Goal: Use online tool/utility: Utilize a website feature to perform a specific function

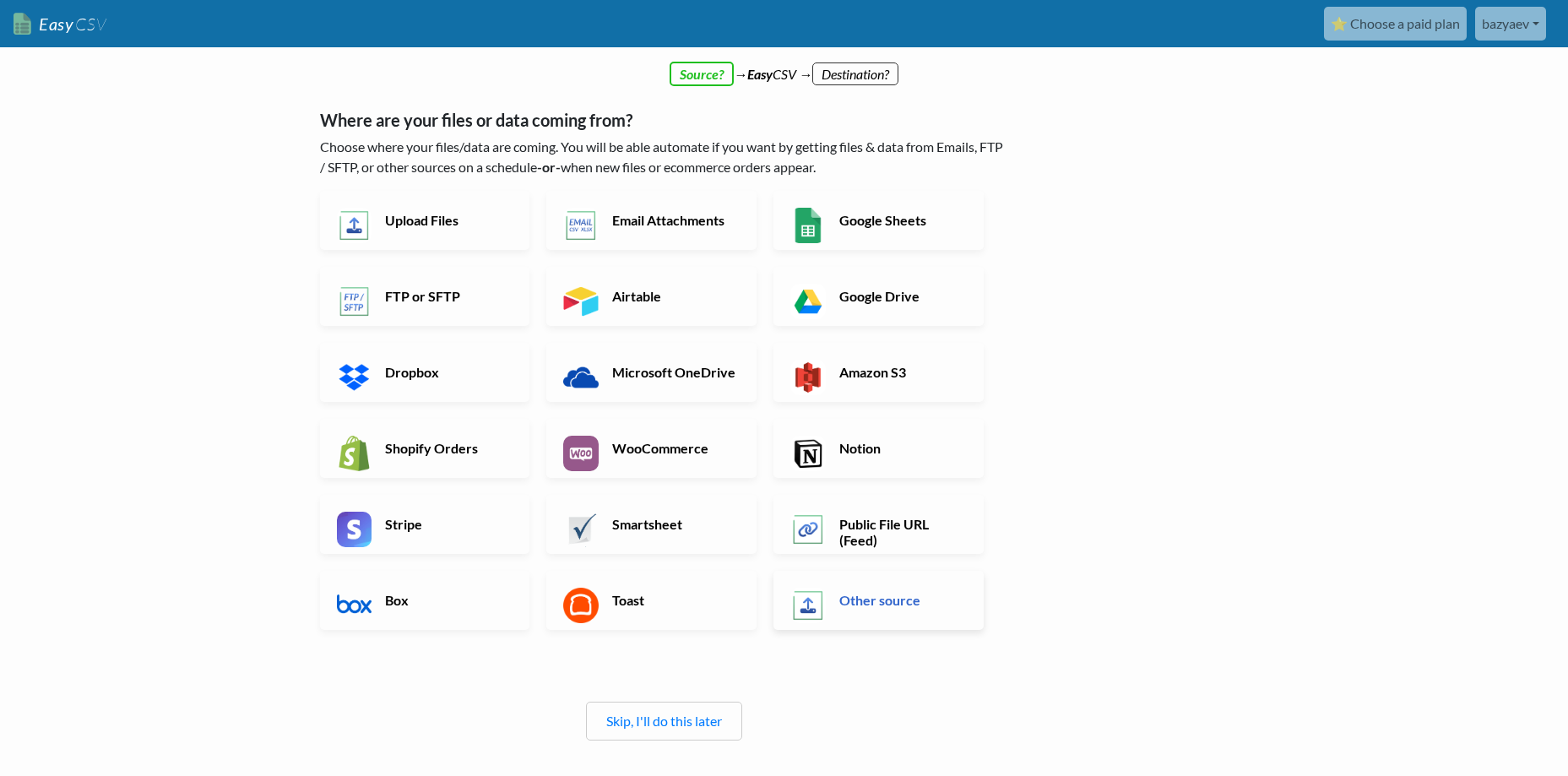
click at [852, 608] on h6 "Other source" at bounding box center [901, 600] width 132 height 16
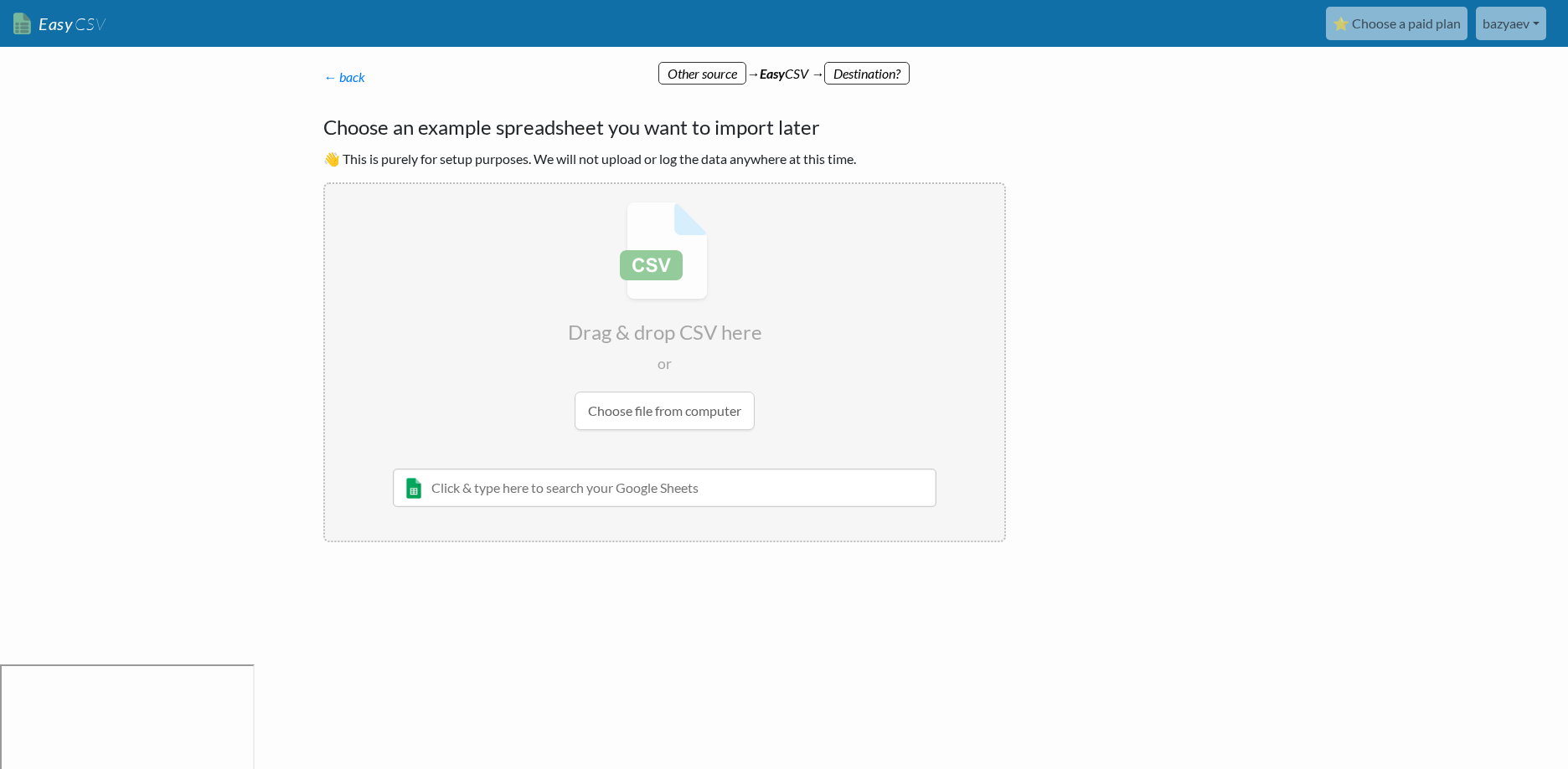
click at [637, 384] on input "file" at bounding box center [664, 316] width 679 height 264
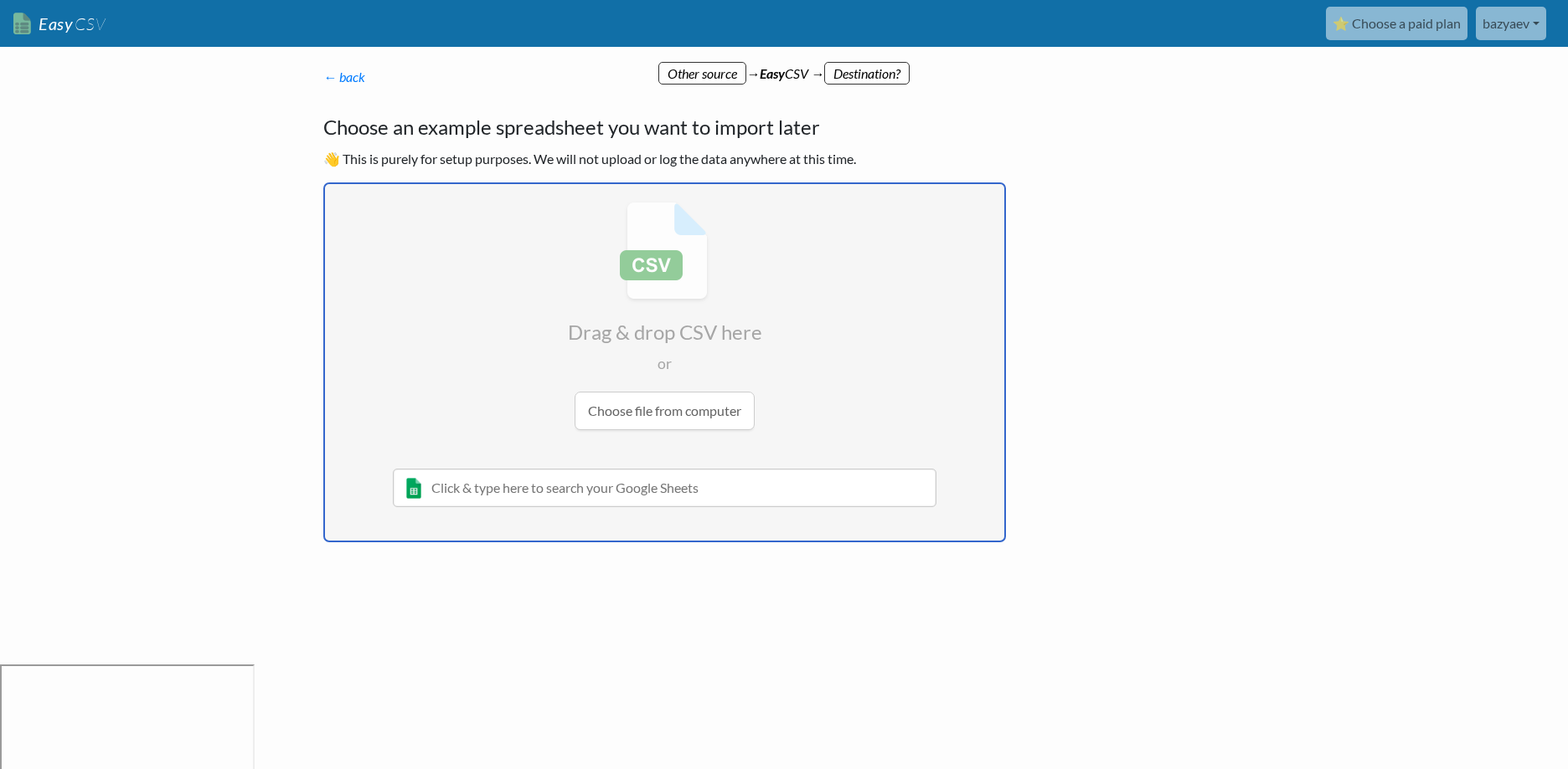
type input "C:\fakepath\day_plan_template.csv"
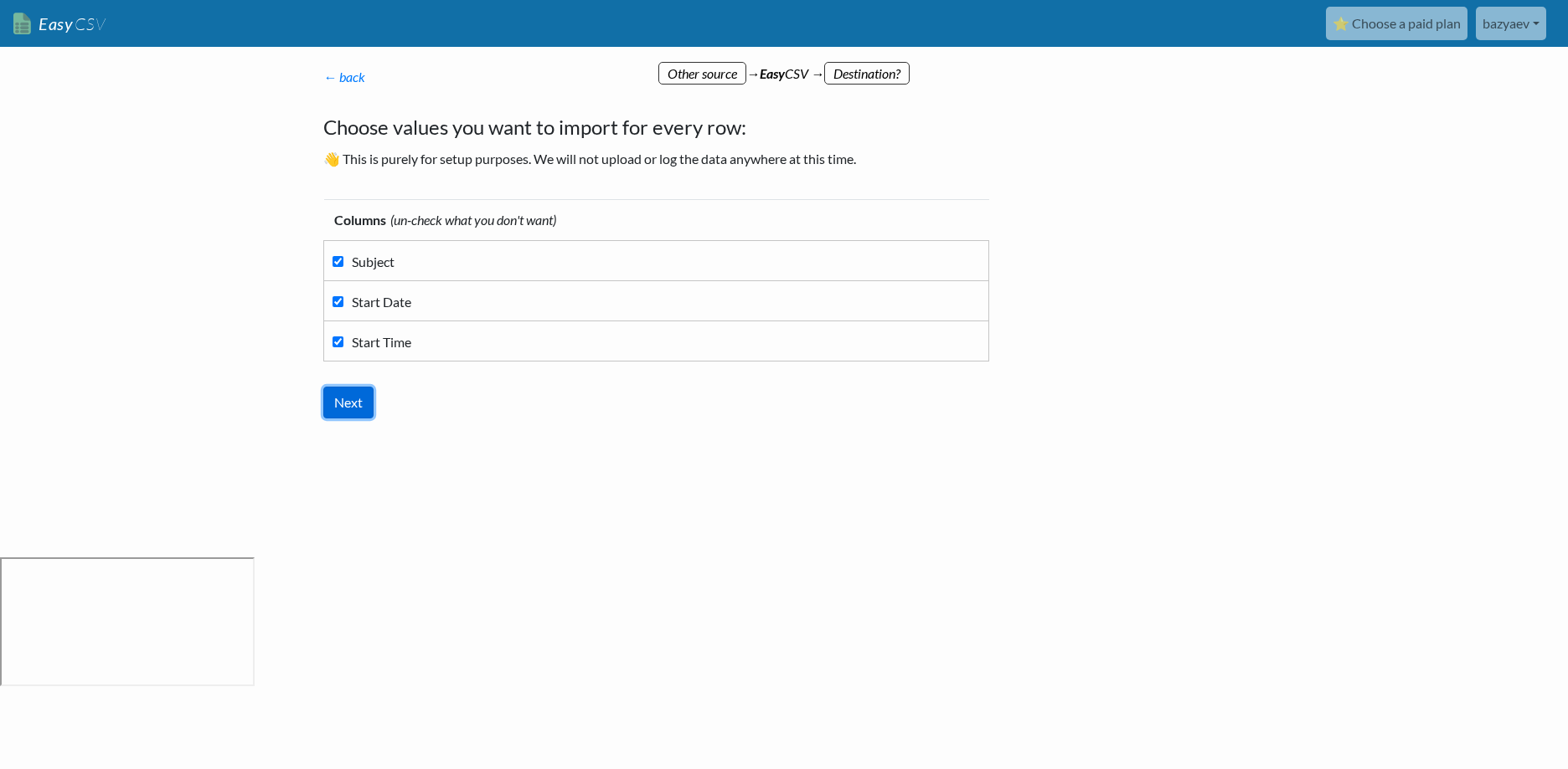
click at [350, 400] on input "Next" at bounding box center [348, 403] width 50 height 31
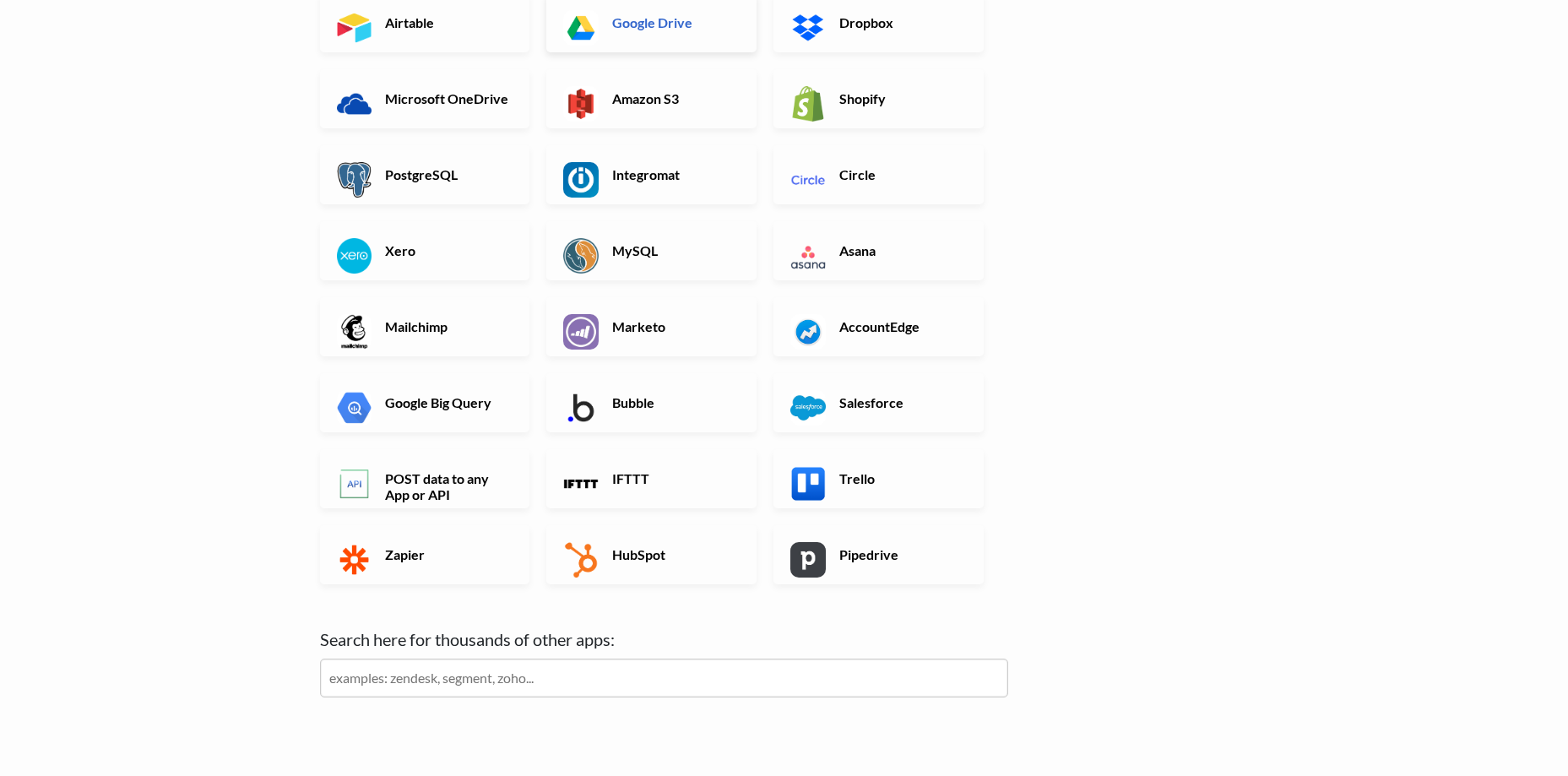
scroll to position [338, 0]
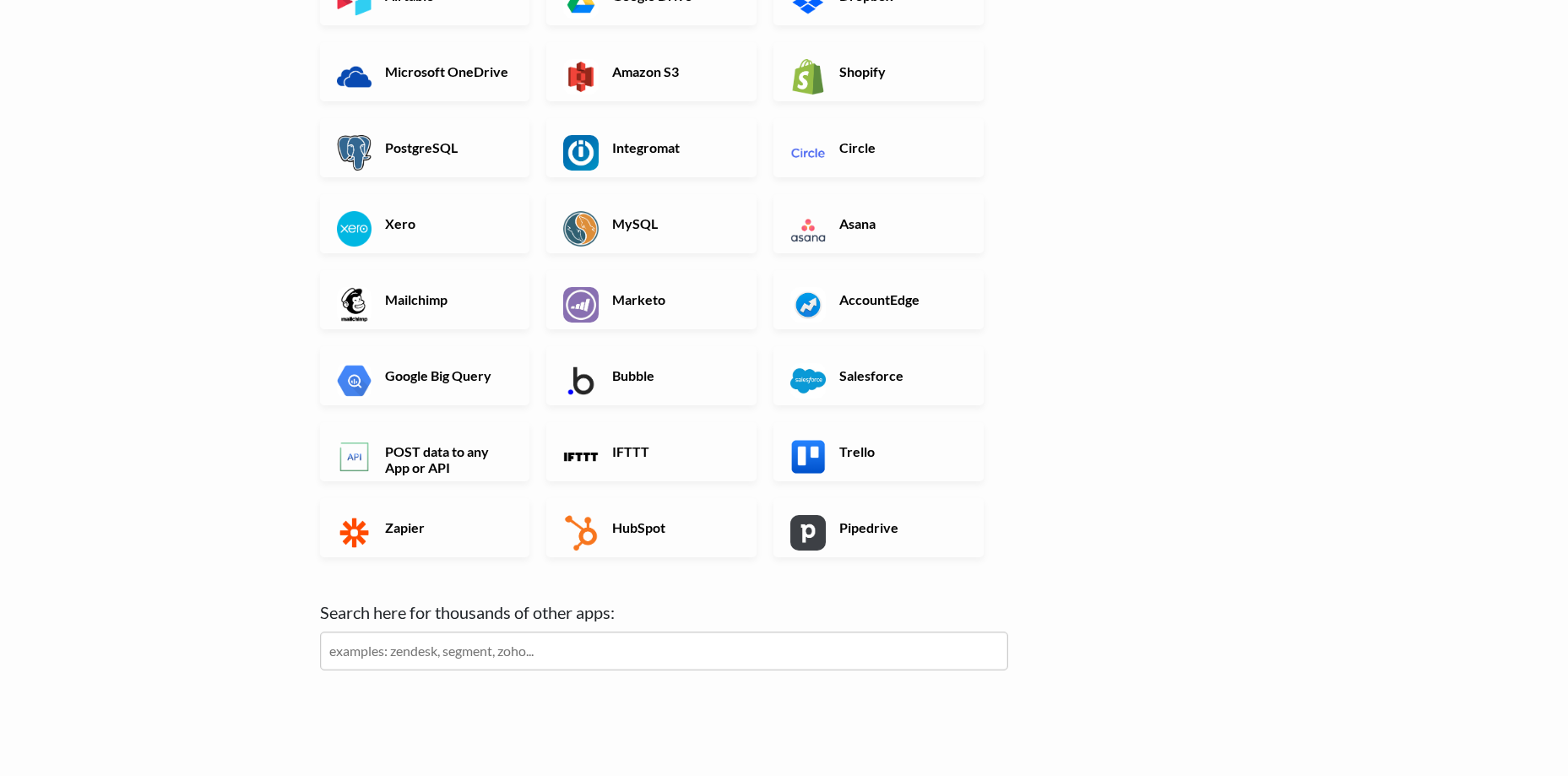
click at [573, 649] on input "text" at bounding box center [664, 651] width 688 height 39
type input "tasks"
click input "Next" at bounding box center [0, 0] width 0 height 0
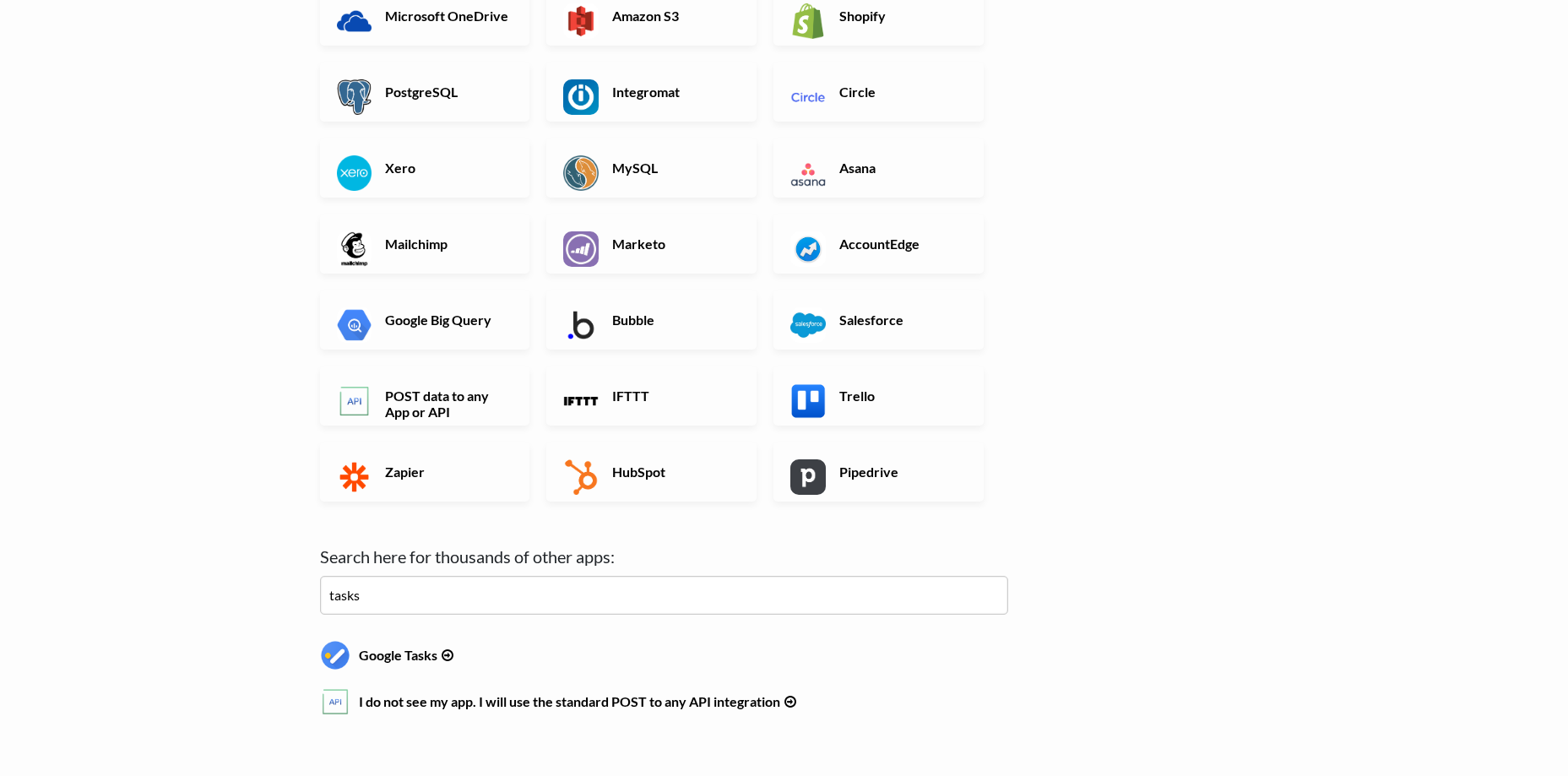
scroll to position [422, 0]
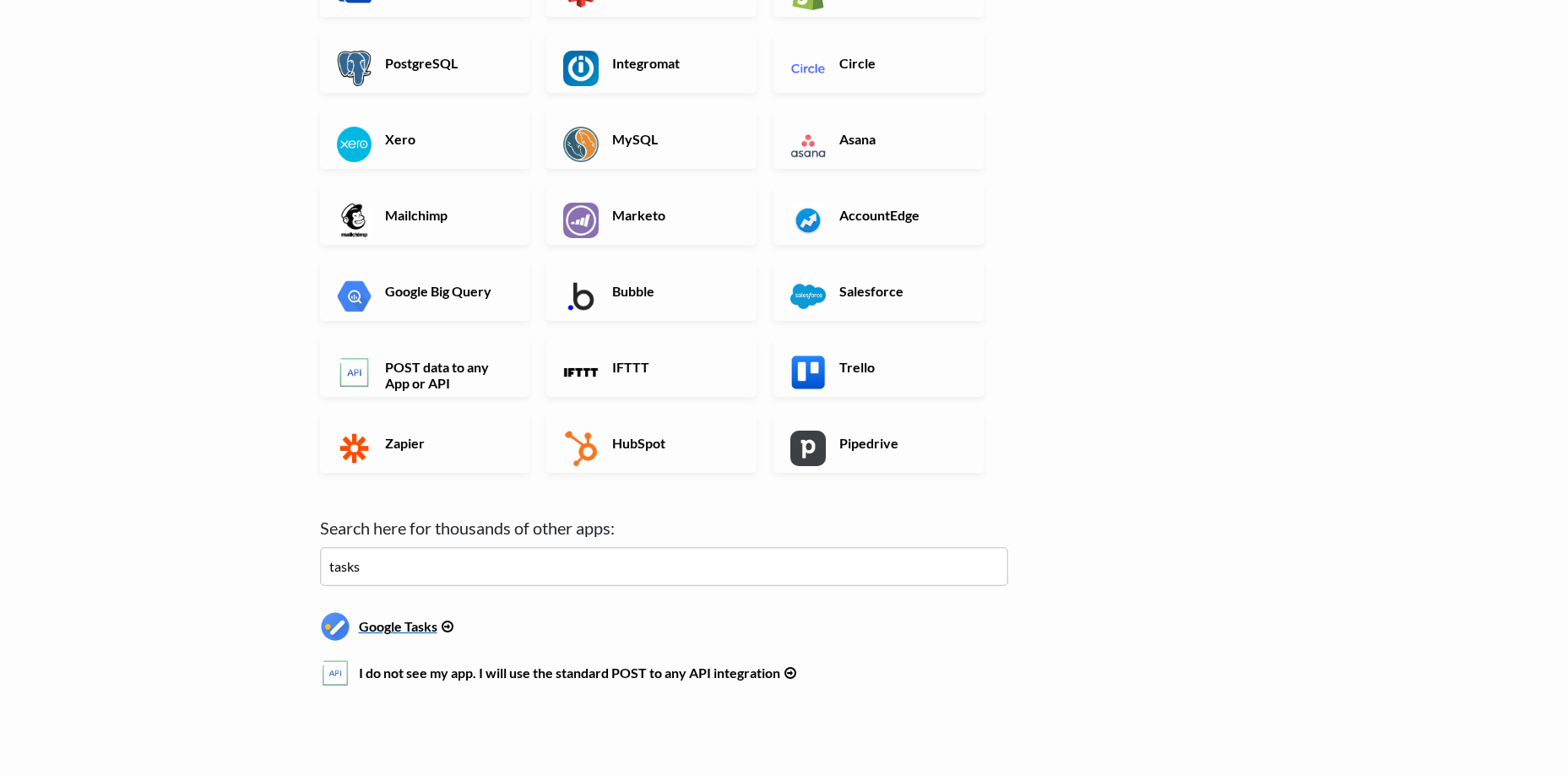
click at [411, 625] on h6 "Google Tasks" at bounding box center [664, 623] width 688 height 22
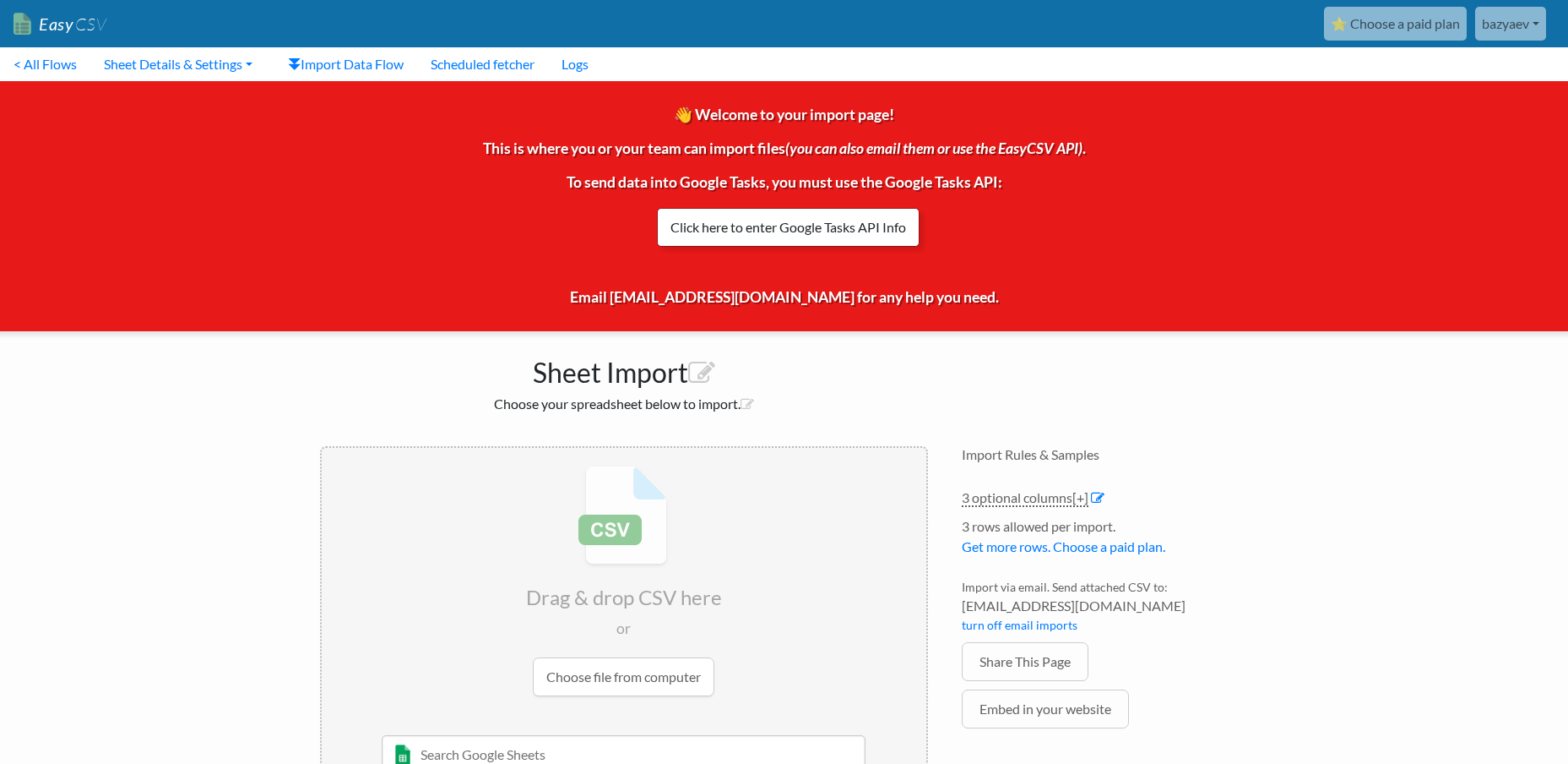
click at [730, 219] on link "Click here to enter Google Tasks API Info" at bounding box center [788, 227] width 263 height 39
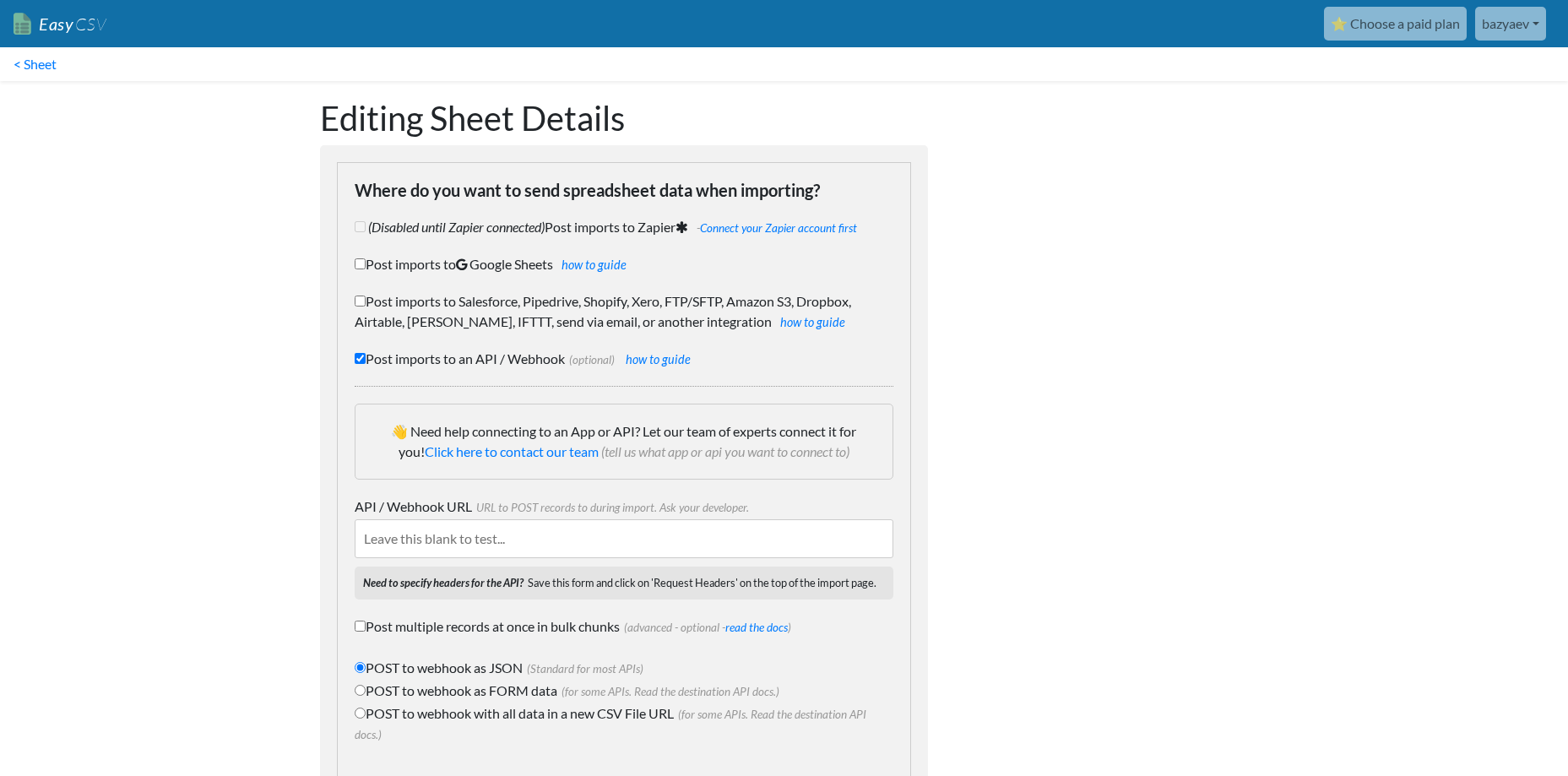
scroll to position [119, 0]
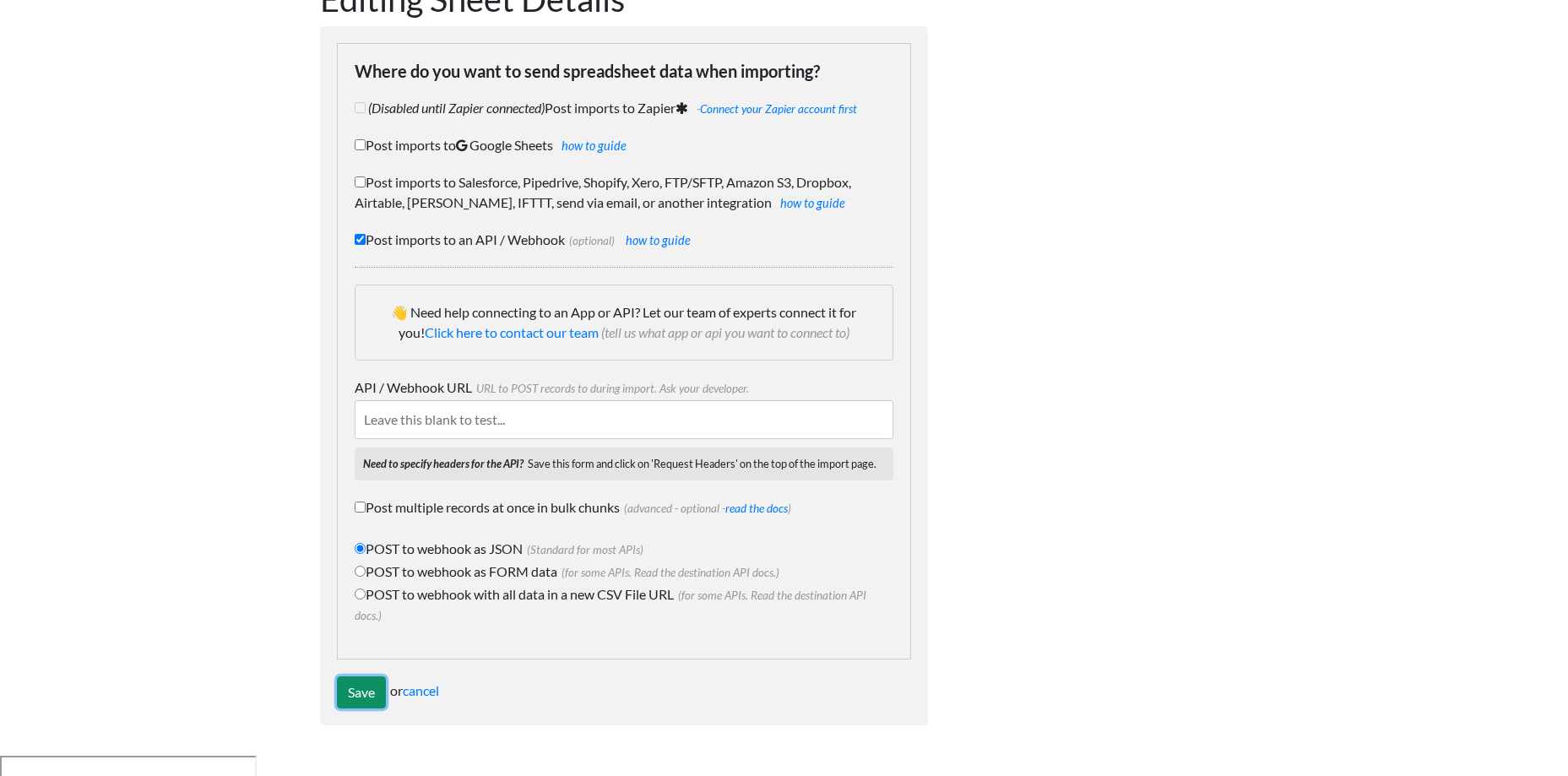
click at [371, 693] on input "Save" at bounding box center [361, 692] width 49 height 32
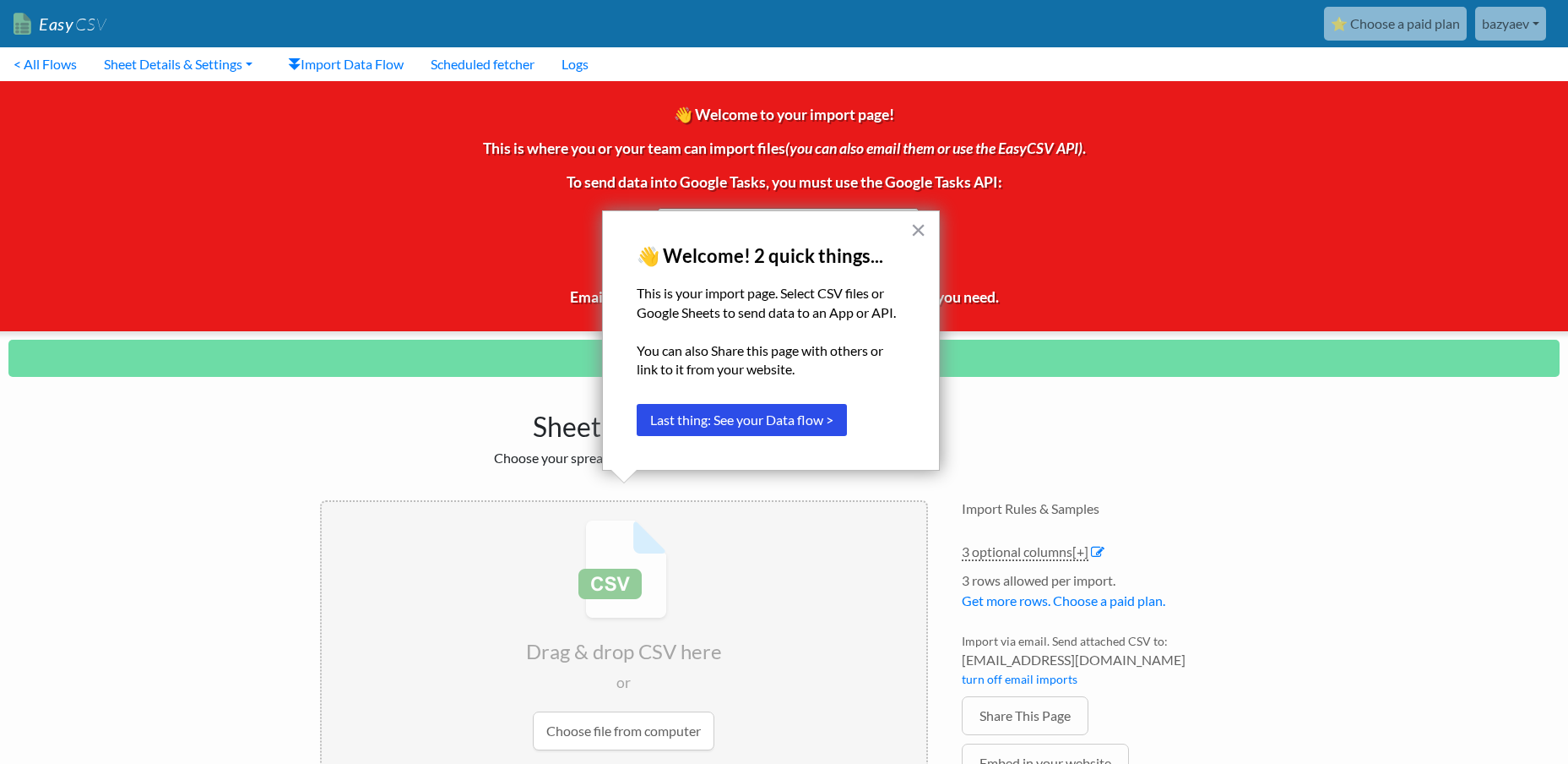
scroll to position [120, 0]
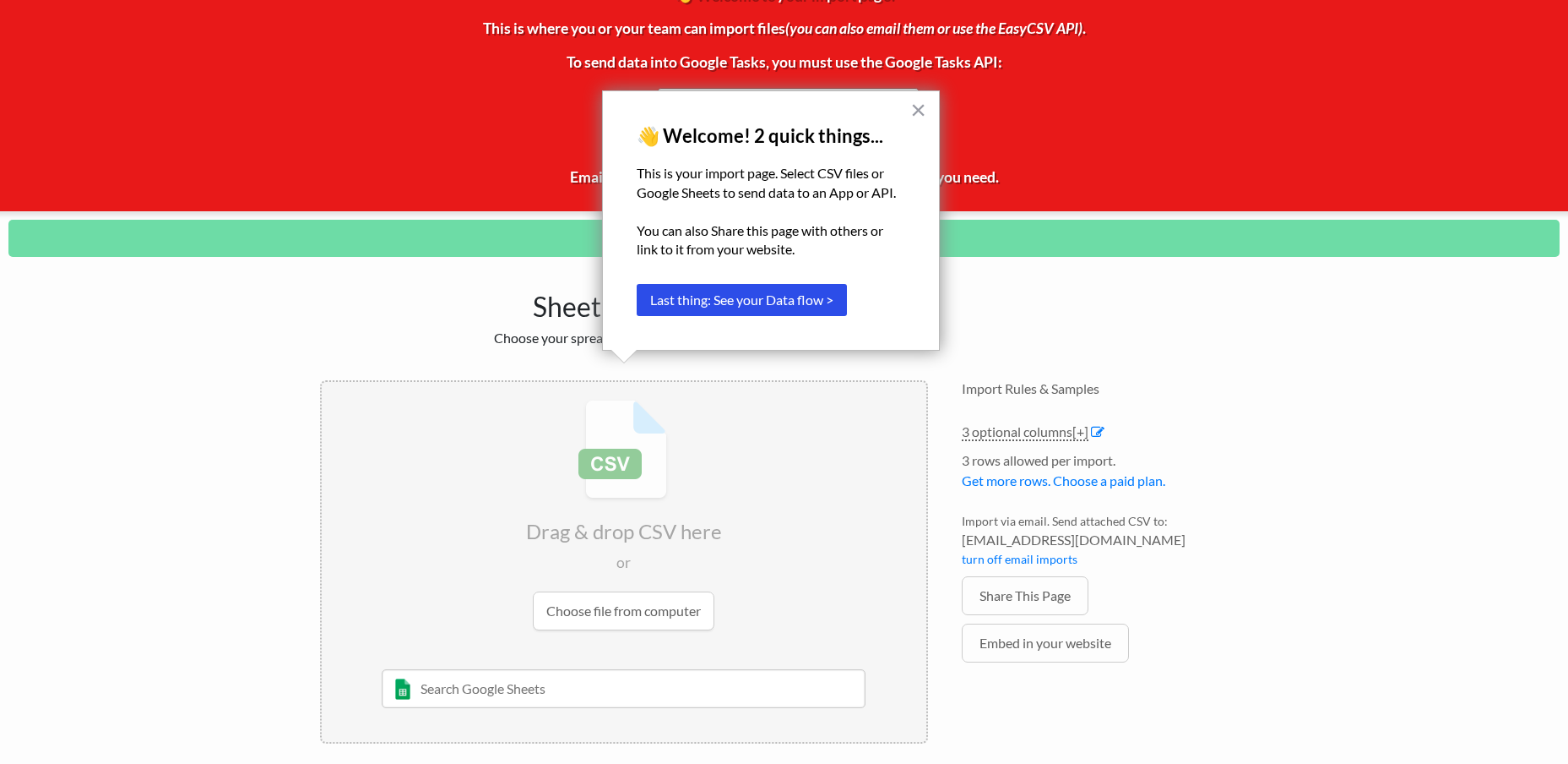
click at [926, 113] on div "× 👋 Welcome! 2 quick things... This is your import page. Select CSV files or Go…" at bounding box center [771, 220] width 338 height 260
click at [920, 104] on button "×" at bounding box center [918, 109] width 16 height 27
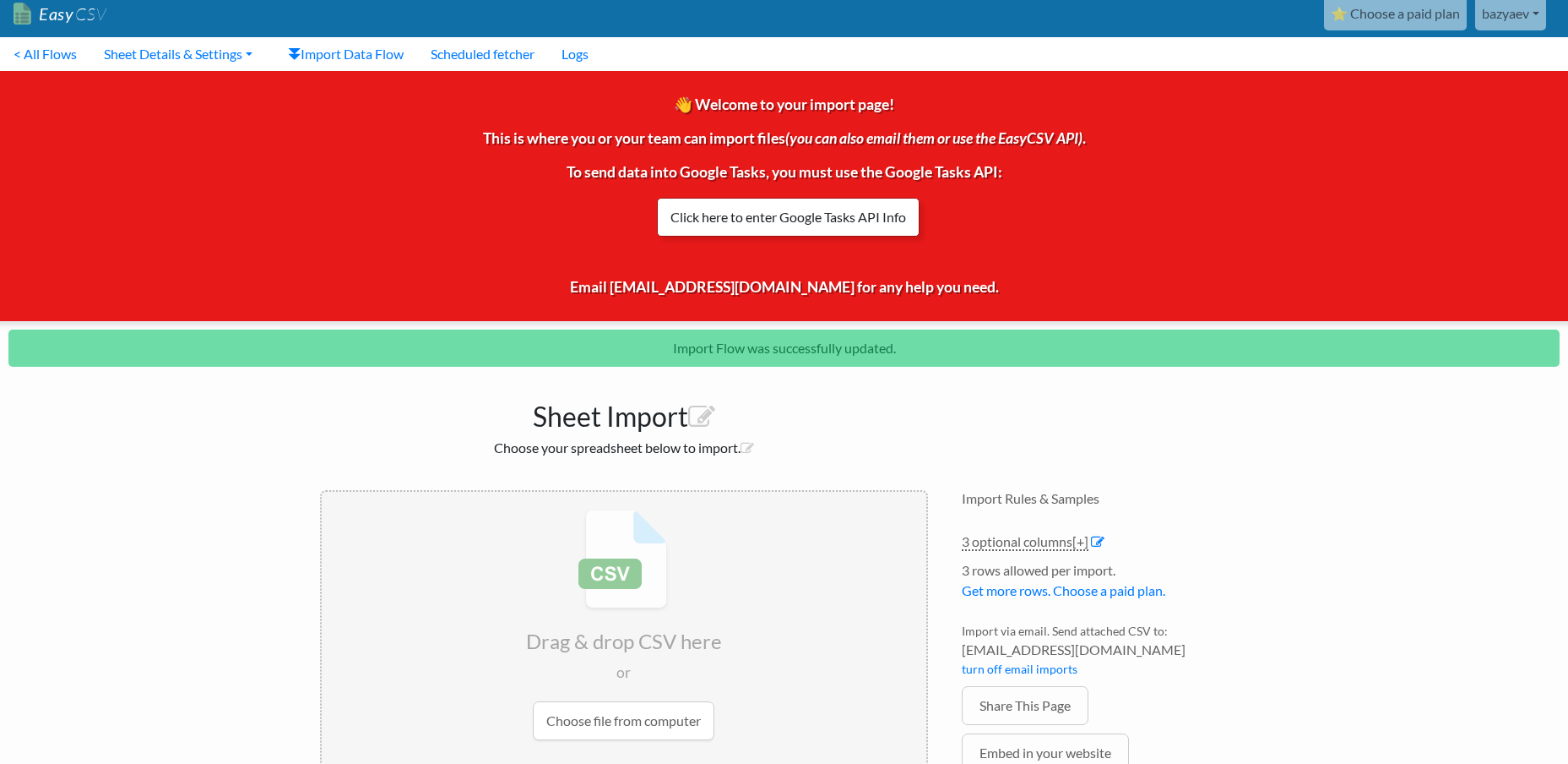
scroll to position [0, 0]
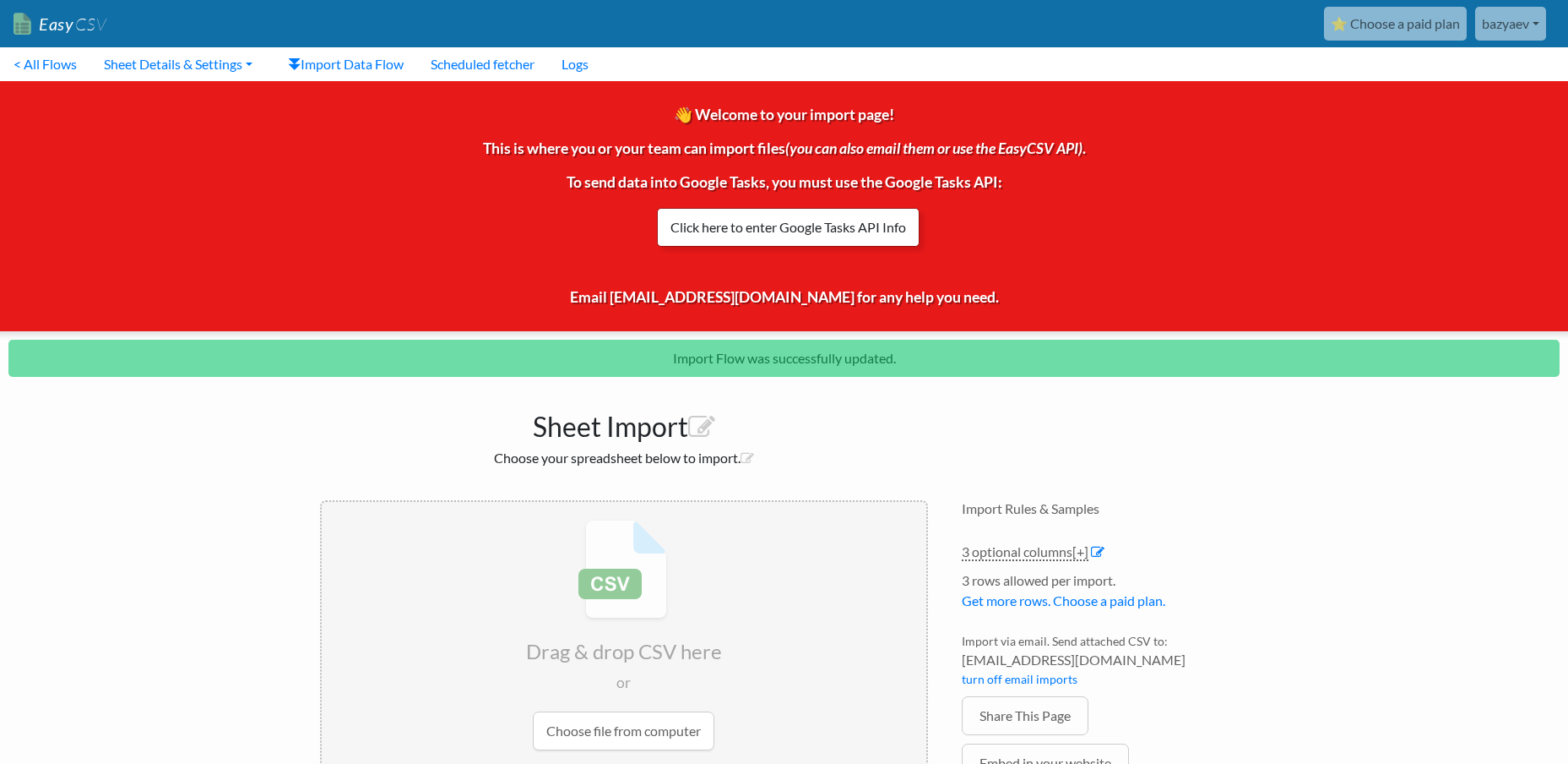
click at [749, 226] on link "Click here to enter Google Tasks API Info" at bounding box center [788, 227] width 263 height 39
